Goal: Task Accomplishment & Management: Use online tool/utility

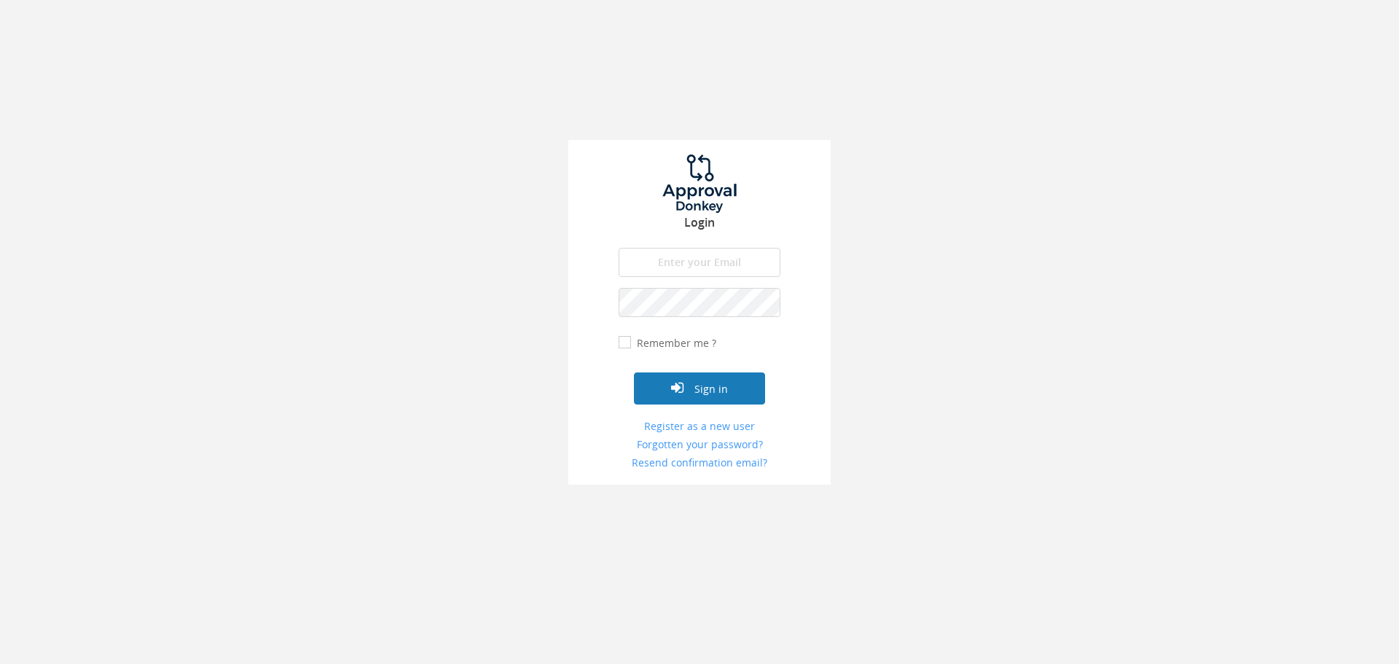
type input "[DATE][EMAIL_ADDRESS][PERSON_NAME][DOMAIN_NAME]"
click at [722, 395] on button "Sign in" at bounding box center [699, 388] width 131 height 32
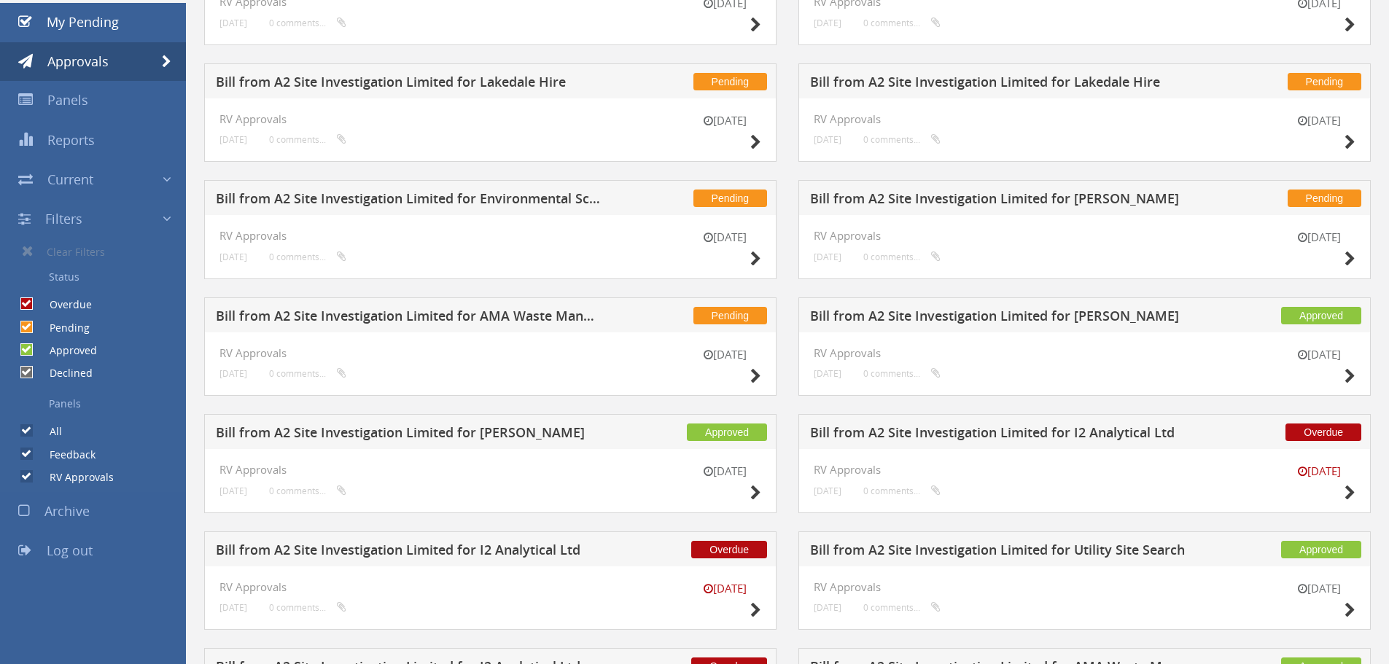
scroll to position [125, 0]
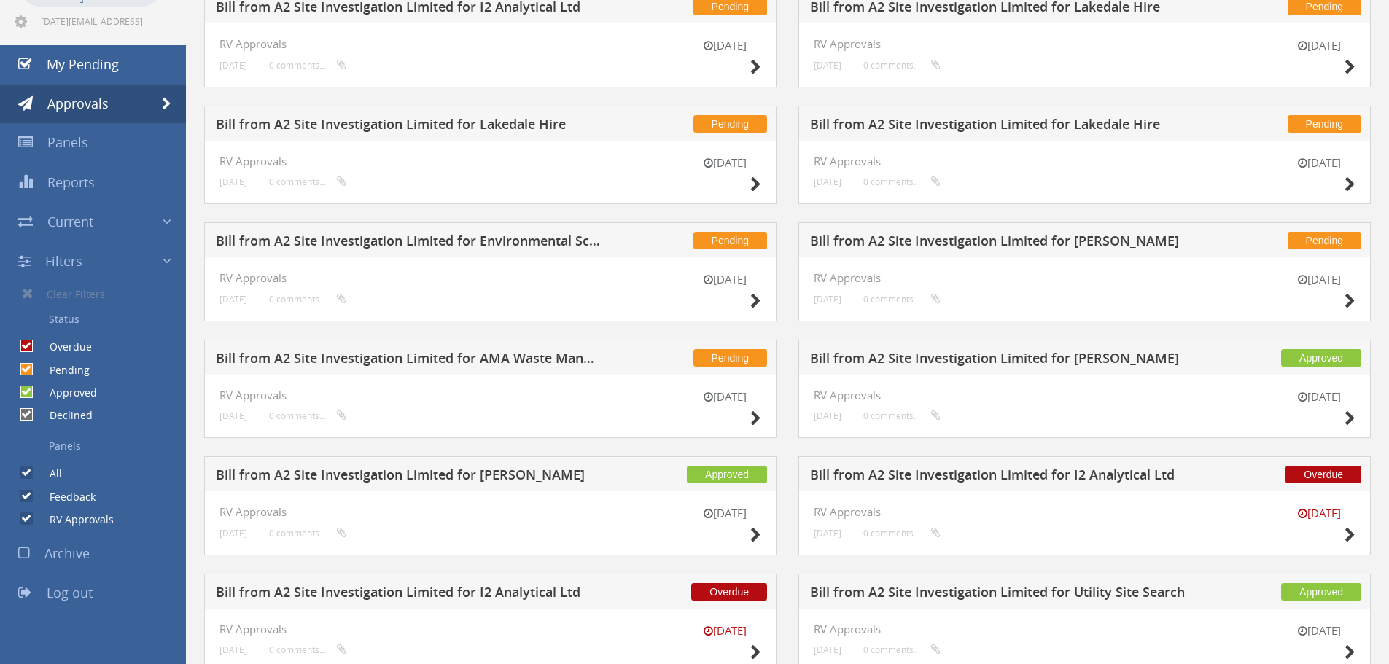
click at [1101, 246] on h5 "Bill from A2 Site Investigation Limited for [PERSON_NAME]" at bounding box center [1002, 243] width 384 height 18
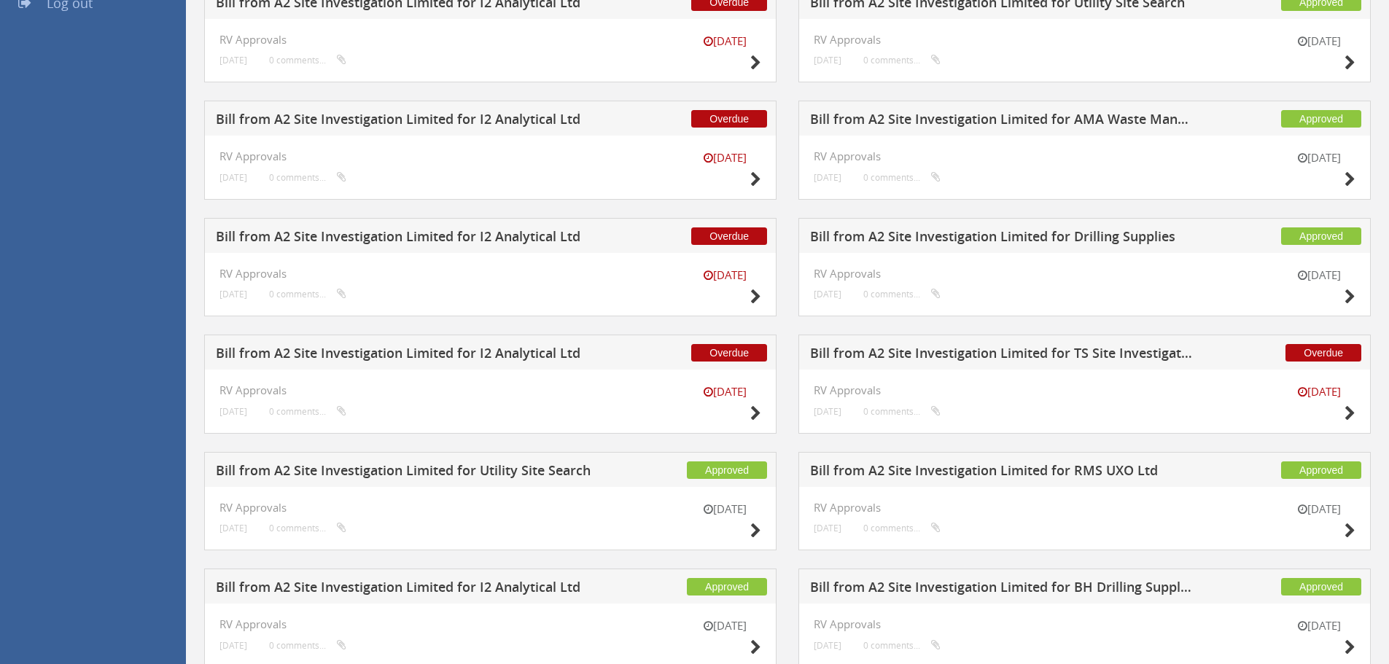
scroll to position [715, 0]
click at [1158, 354] on h5 "Bill from A2 Site Investigation Limited for TS Site Investigation Ltd" at bounding box center [1002, 354] width 384 height 18
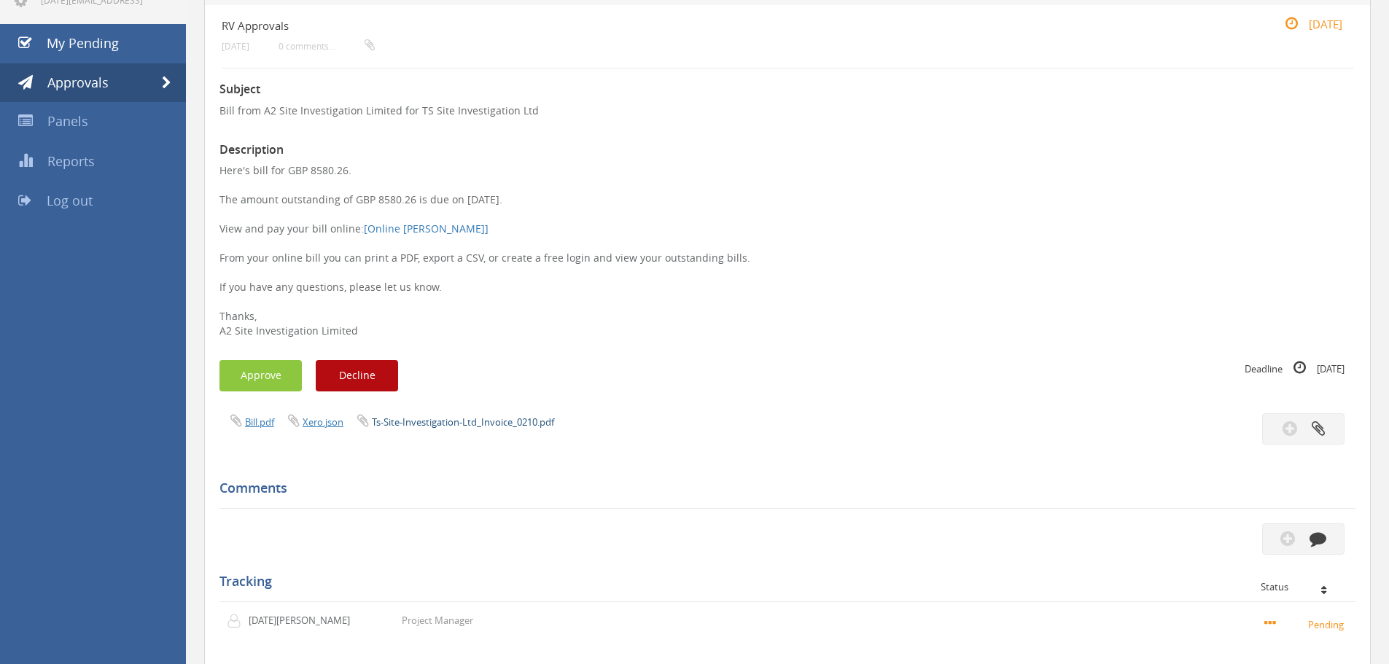
scroll to position [130, 0]
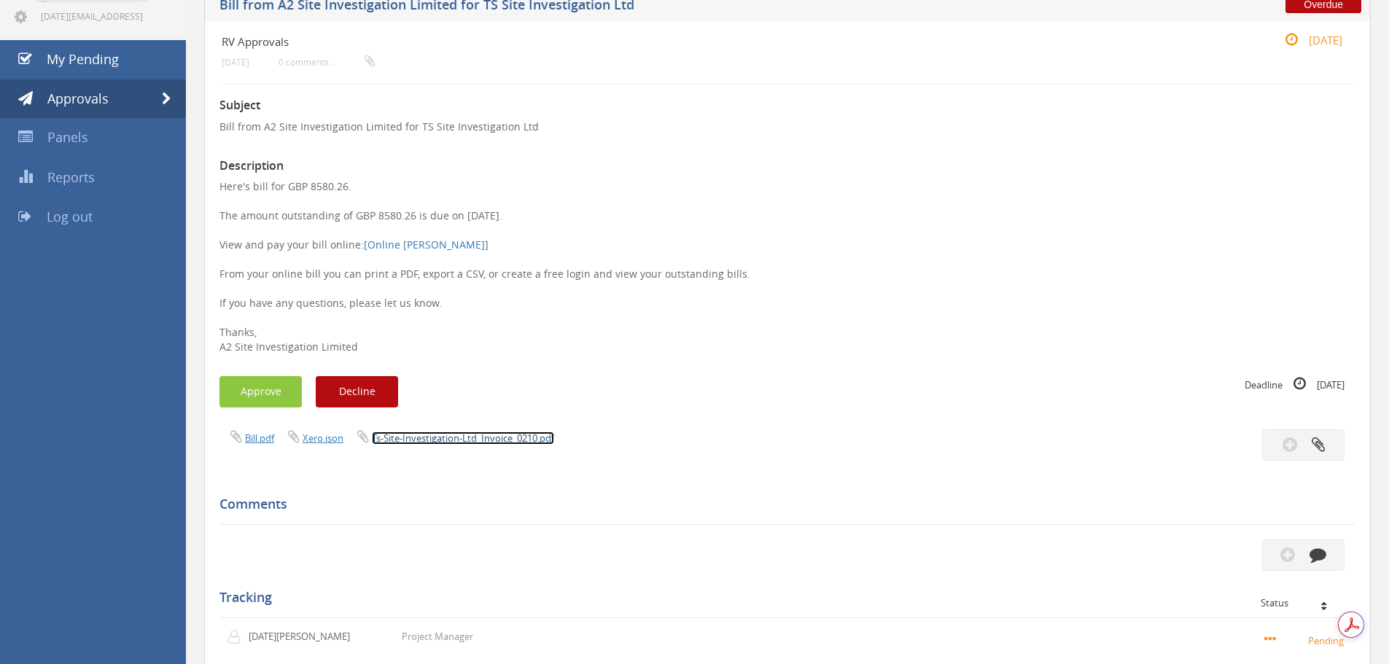
click at [436, 439] on link "Ts-Site-Investigation-Ltd_Invoice_0210.pdf" at bounding box center [463, 438] width 182 height 13
click at [287, 386] on button "Approve" at bounding box center [260, 391] width 82 height 31
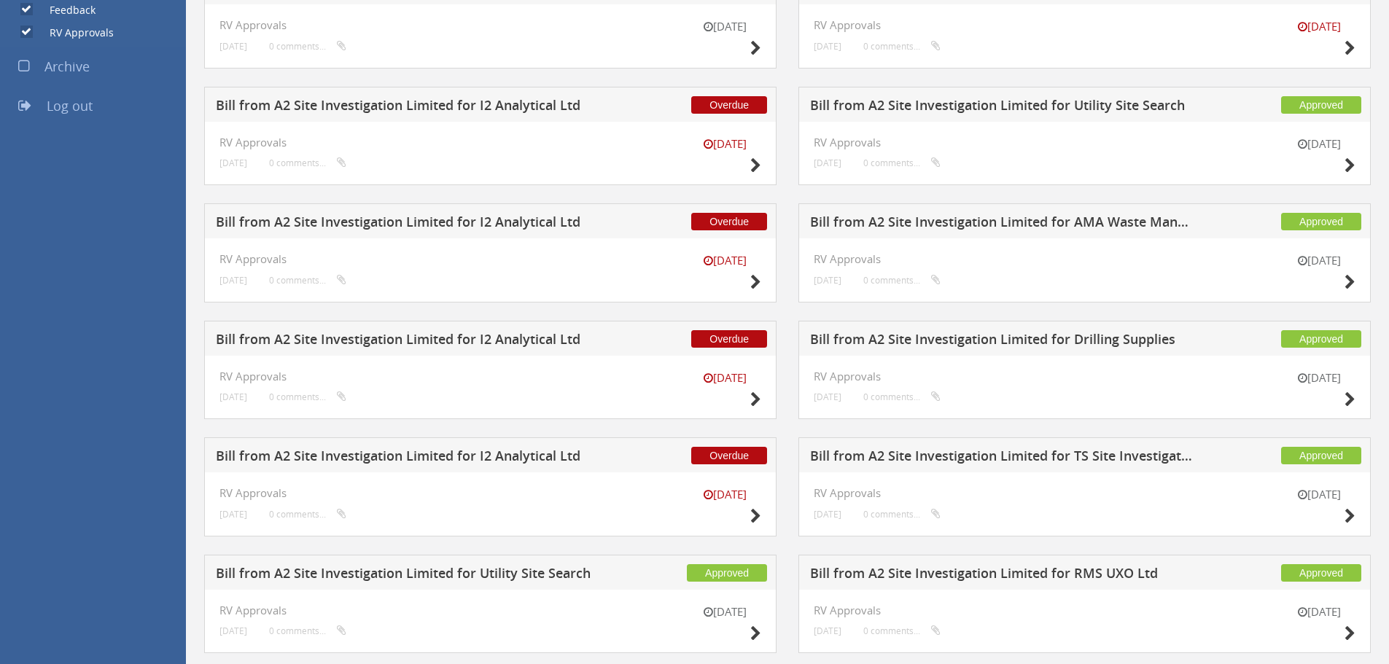
scroll to position [715, 0]
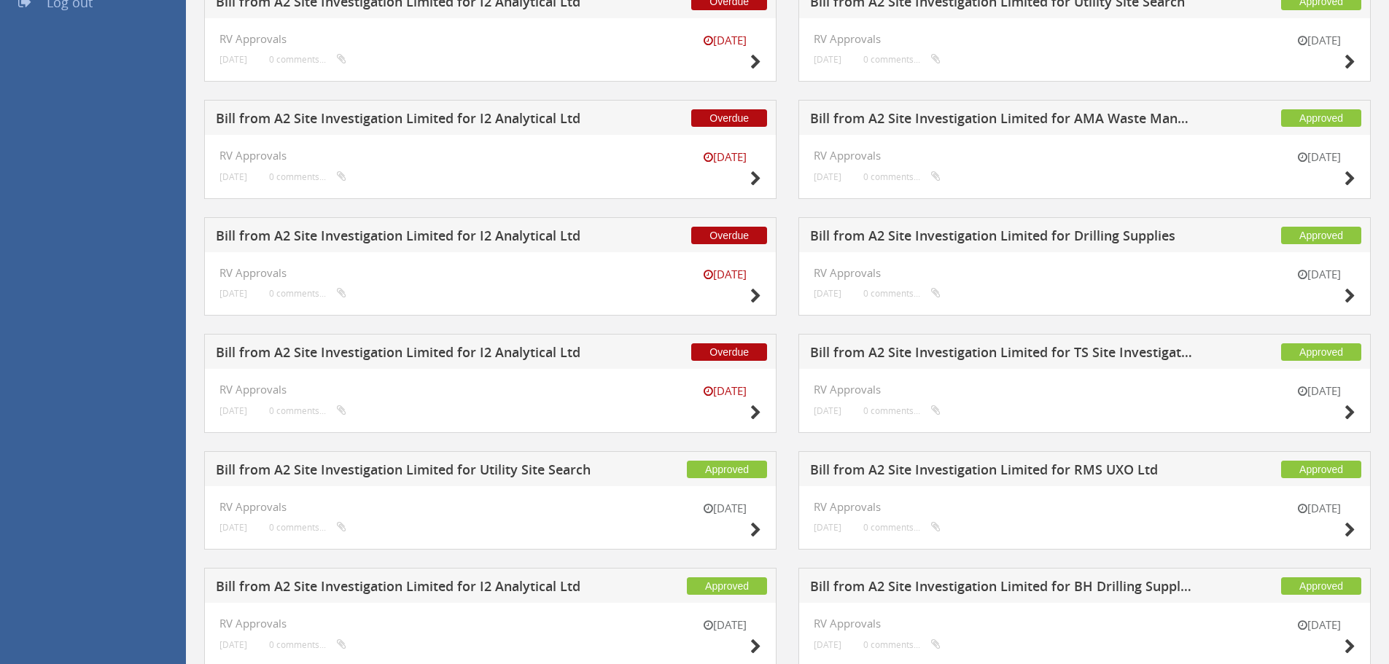
click at [486, 347] on h5 "Bill from A2 Site Investigation Limited for I2 Analytical Ltd" at bounding box center [408, 354] width 384 height 18
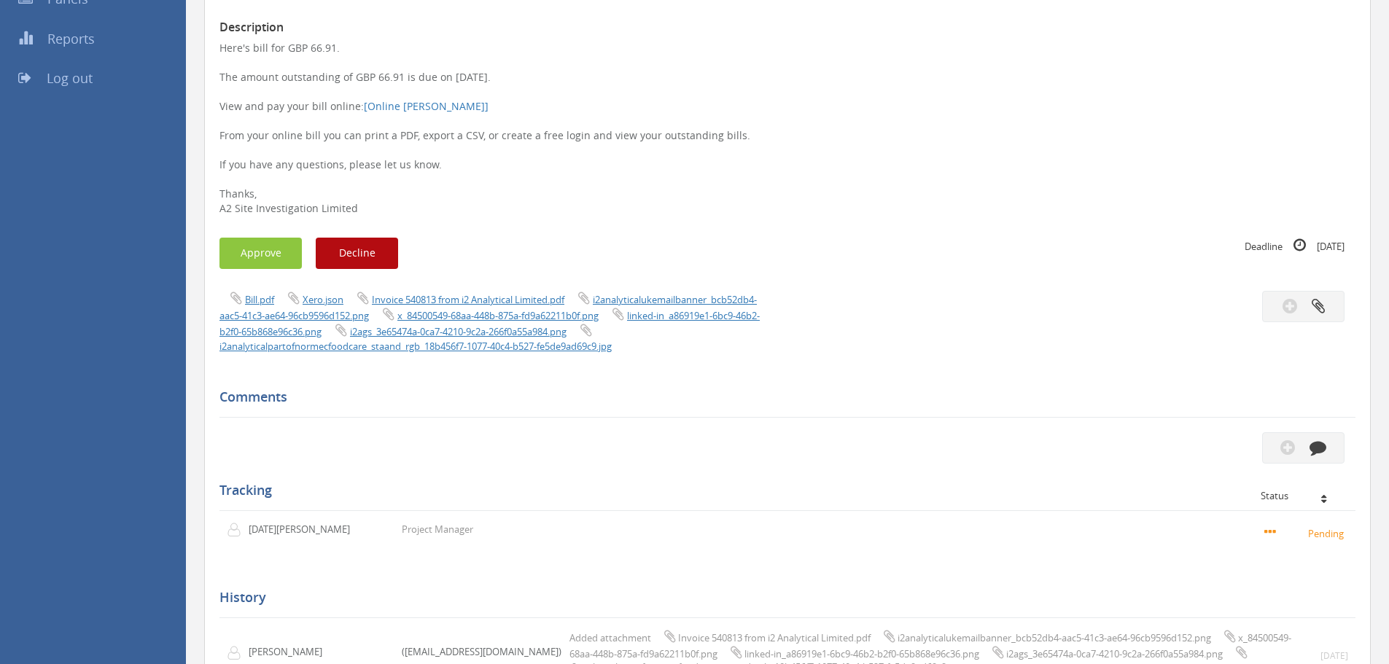
scroll to position [149, 0]
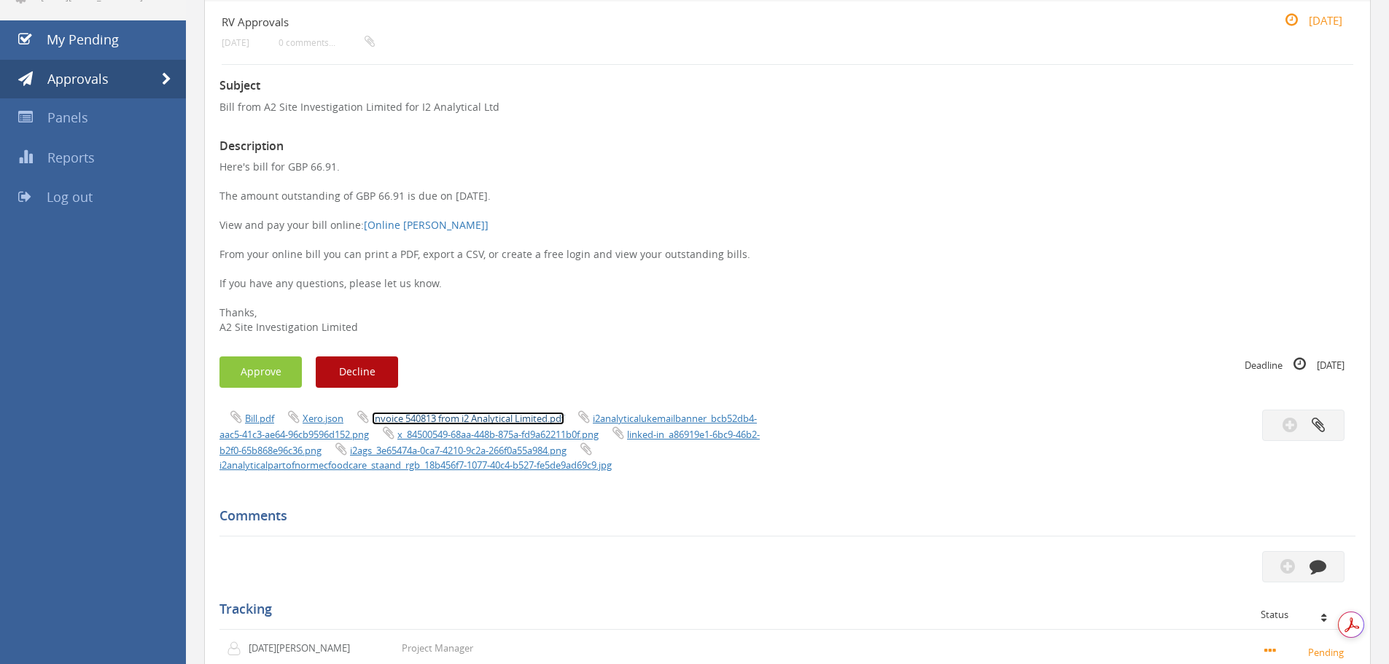
click at [469, 417] on link "Invoice 540813 from i2 Analytical Limited.pdf" at bounding box center [468, 418] width 192 height 13
click at [258, 379] on button "Approve" at bounding box center [260, 371] width 82 height 31
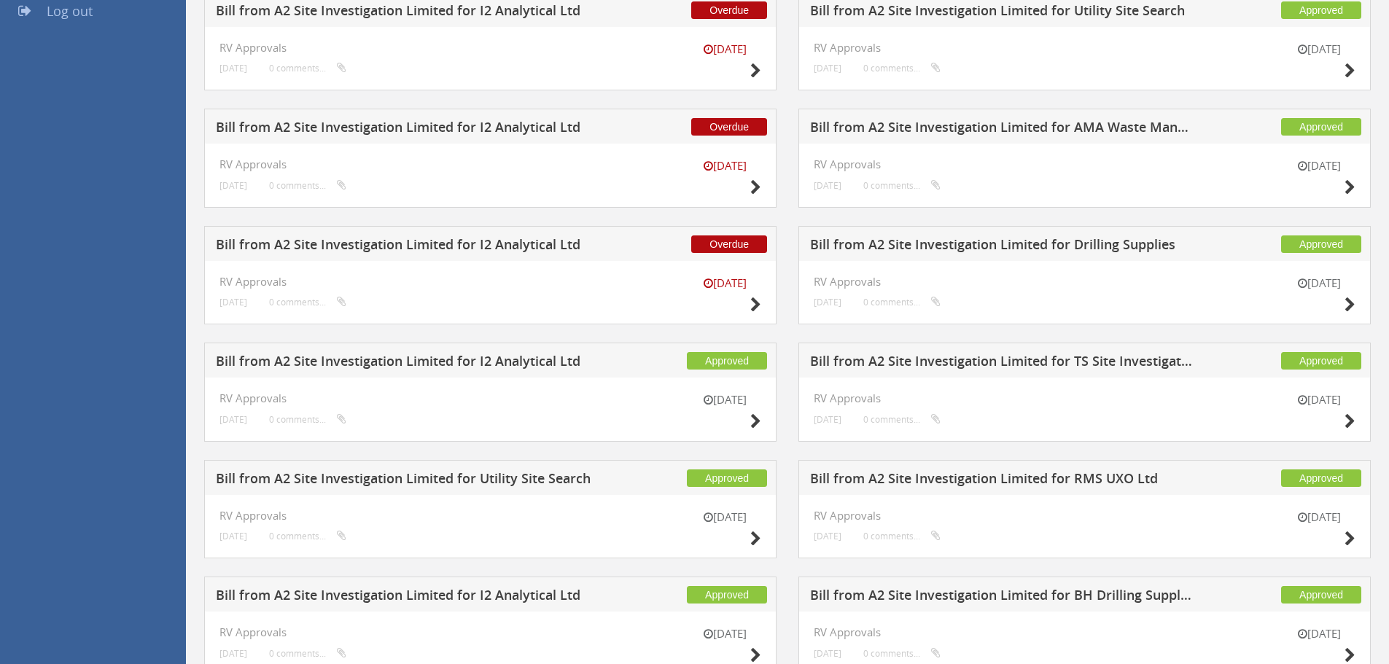
scroll to position [715, 0]
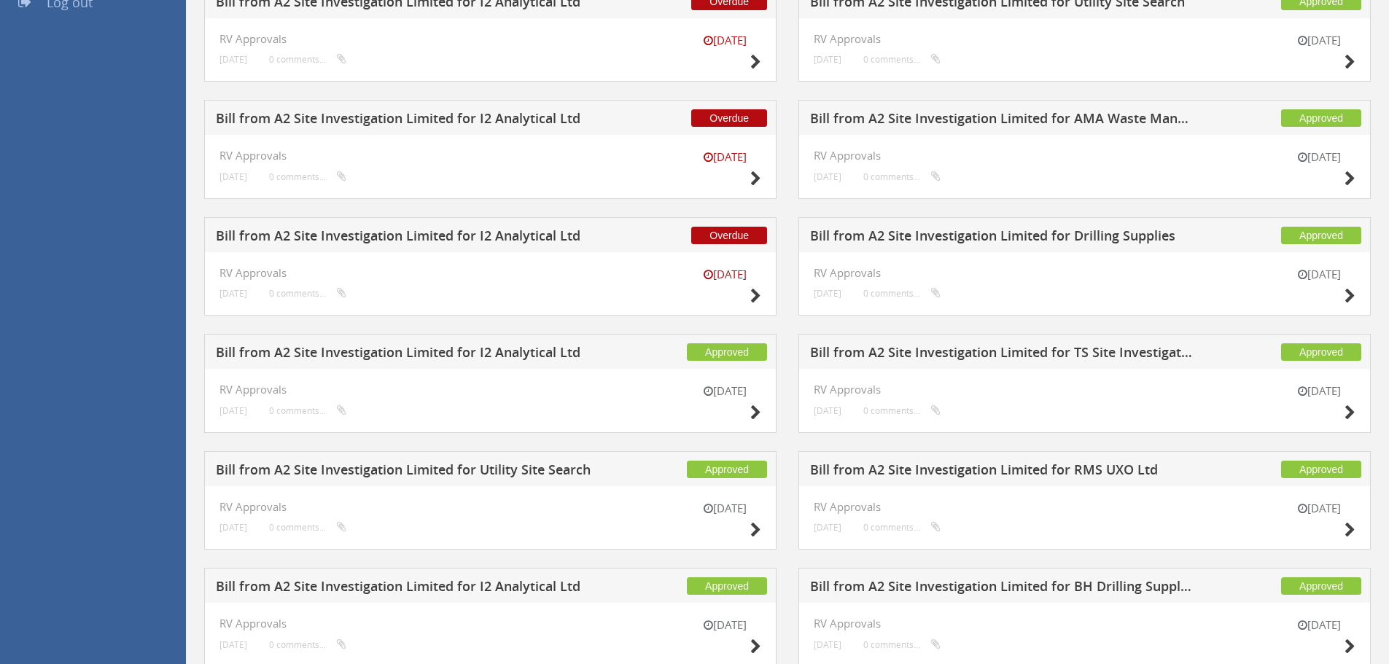
click at [1139, 240] on h5 "Bill from A2 Site Investigation Limited for Drilling Supplies" at bounding box center [1002, 238] width 384 height 18
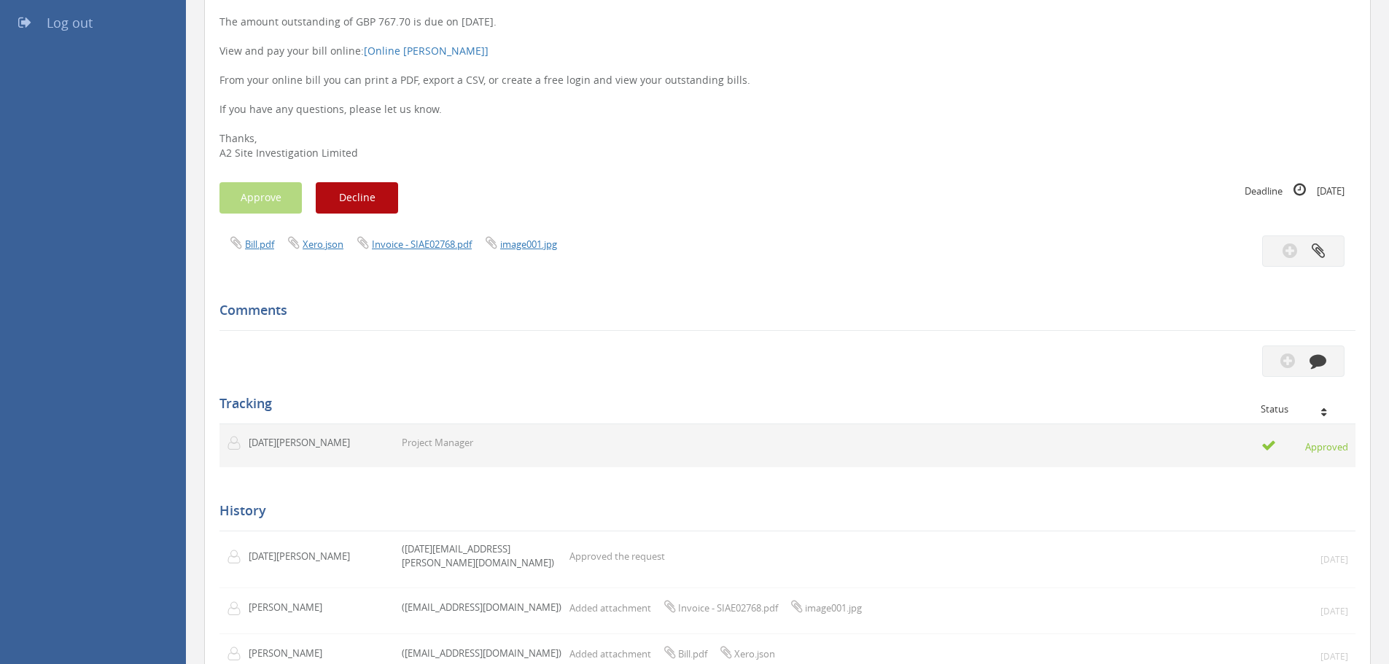
scroll to position [319, 0]
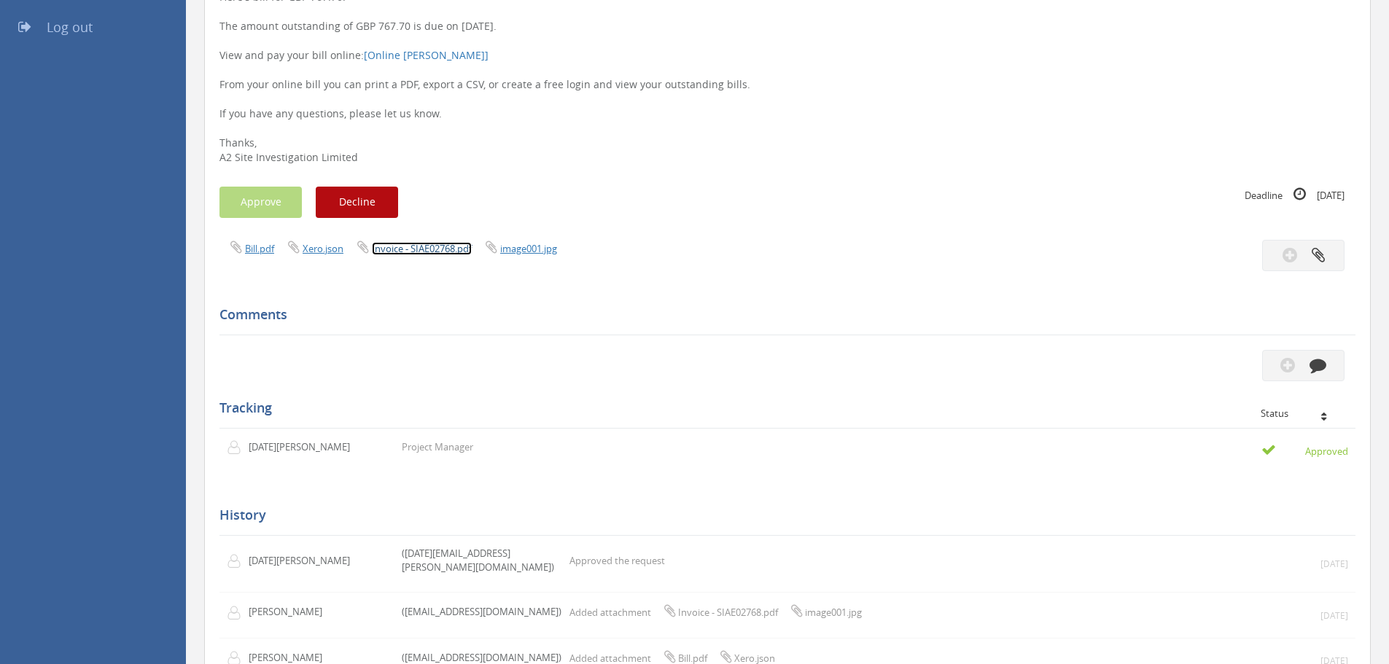
click at [434, 251] on link "Invoice - SIAE02768.pdf" at bounding box center [422, 248] width 100 height 13
